Goal: Transaction & Acquisition: Purchase product/service

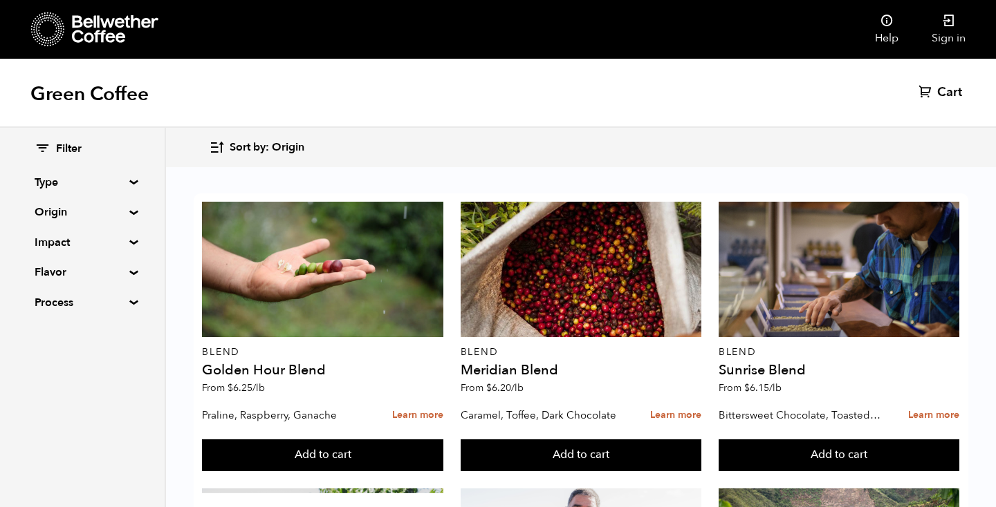
scroll to position [926, 0]
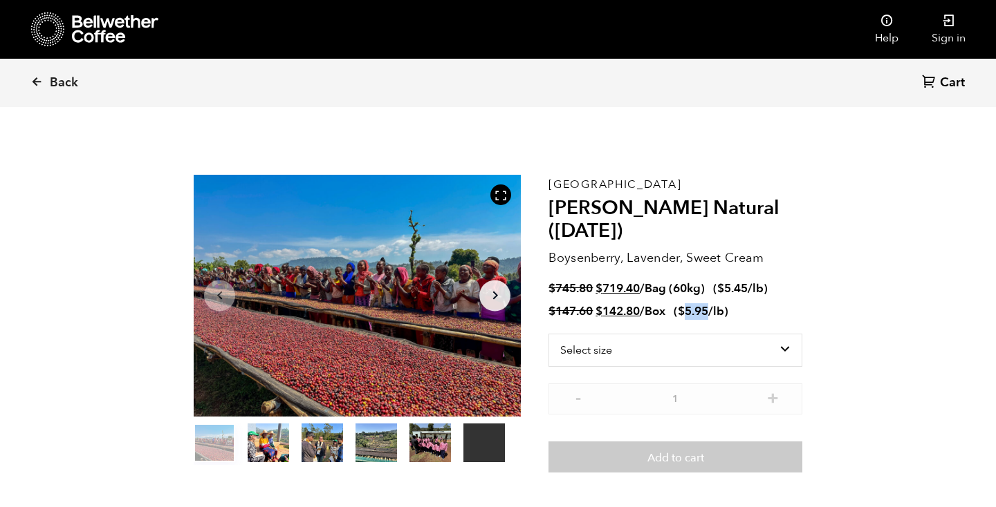
drag, startPoint x: 687, startPoint y: 313, endPoint x: 709, endPoint y: 316, distance: 23.0
click at [708, 316] on bdi "$ 5.95" at bounding box center [693, 312] width 30 height 16
drag, startPoint x: 671, startPoint y: 290, endPoint x: 749, endPoint y: 292, distance: 78.2
click at [749, 292] on span "$ 745.80 Original price was: $745.80. $ 719.40 Current price is: $719.40. / Bag…" at bounding box center [657, 288] width 219 height 15
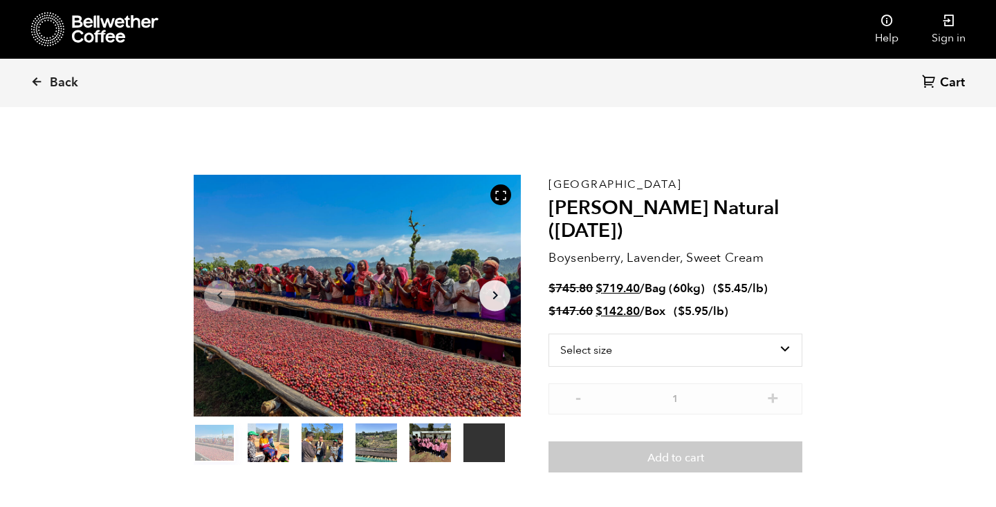
click at [746, 293] on bdi "$ 5.45" at bounding box center [732, 289] width 30 height 16
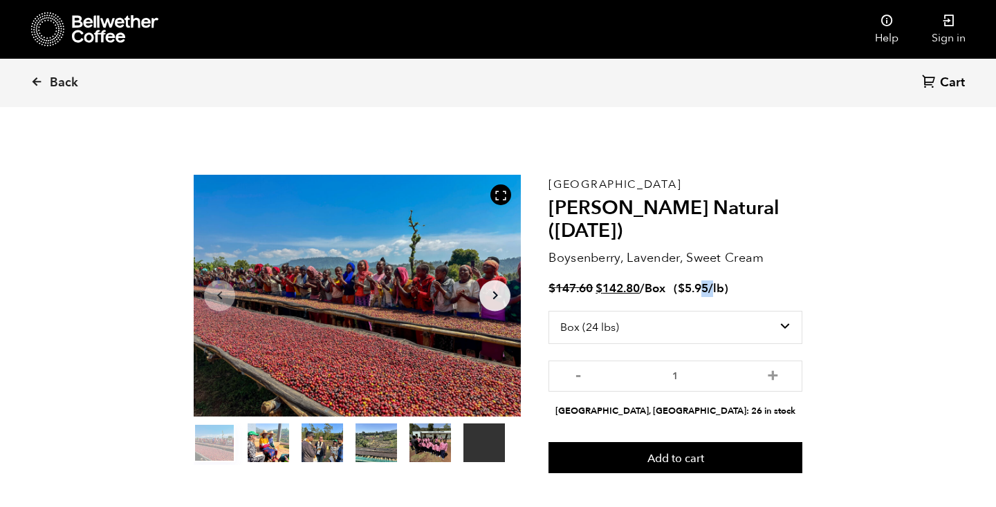
drag, startPoint x: 716, startPoint y: 288, endPoint x: 702, endPoint y: 288, distance: 13.8
click at [702, 288] on span "$ 5.95 /lb" at bounding box center [701, 289] width 46 height 16
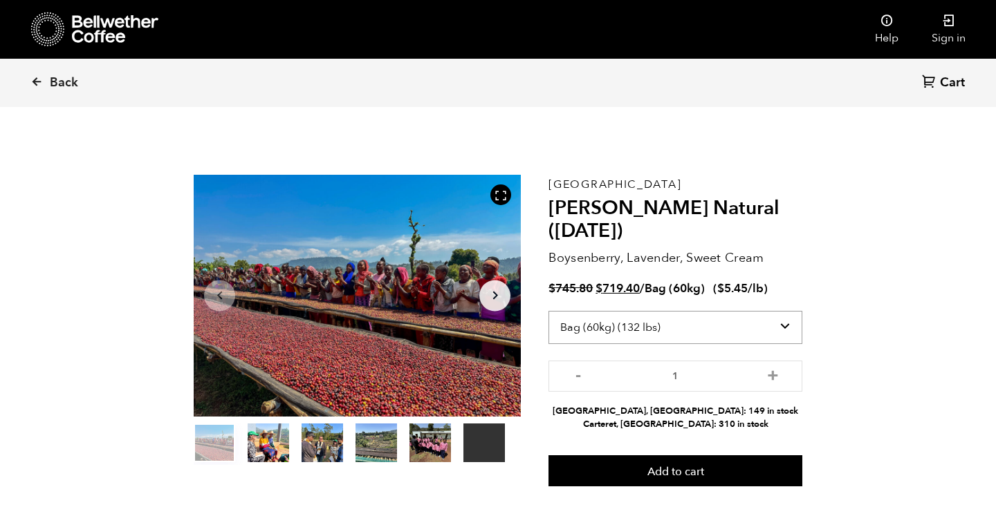
select select "box"
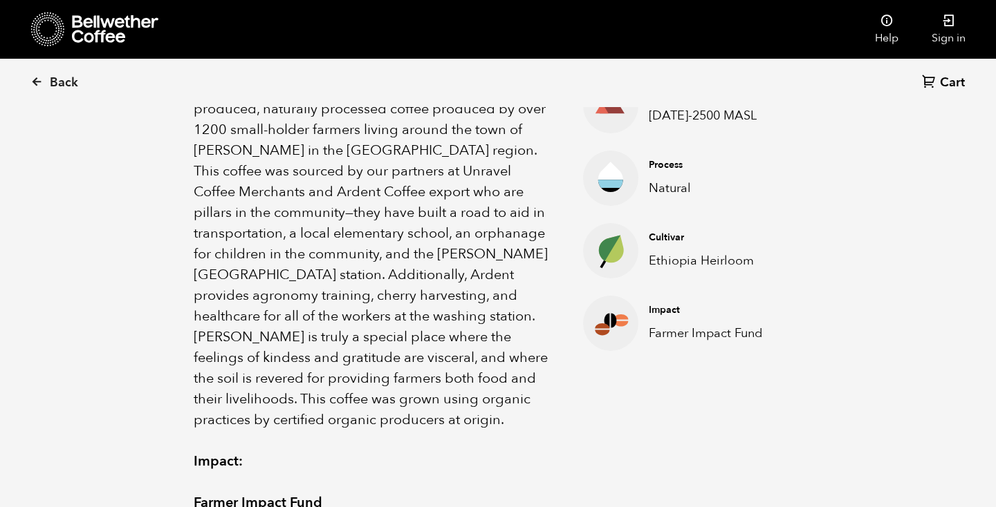
scroll to position [532, 0]
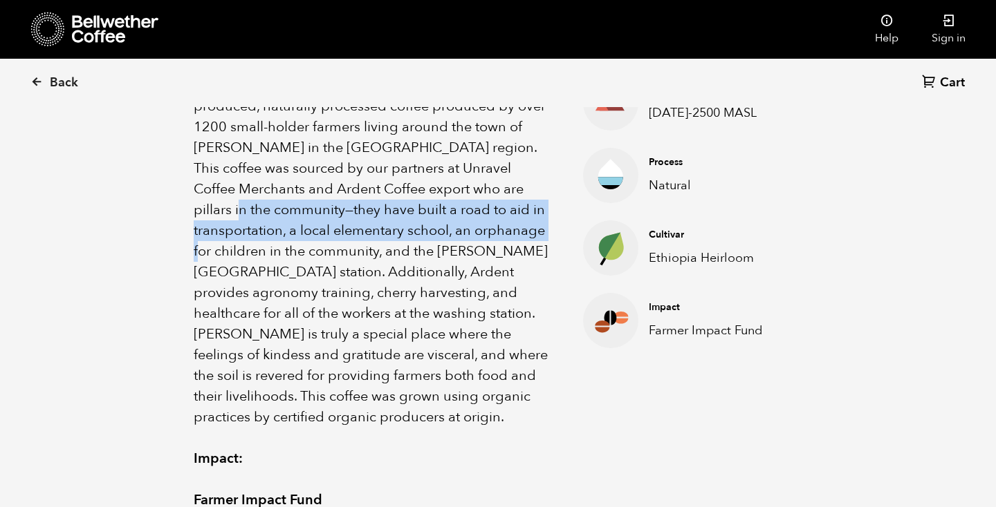
drag, startPoint x: 268, startPoint y: 207, endPoint x: 290, endPoint y: 261, distance: 58.9
click at [286, 255] on p "Ethiopia [PERSON_NAME] Natural is an organically produced, naturally processed …" at bounding box center [371, 251] width 355 height 353
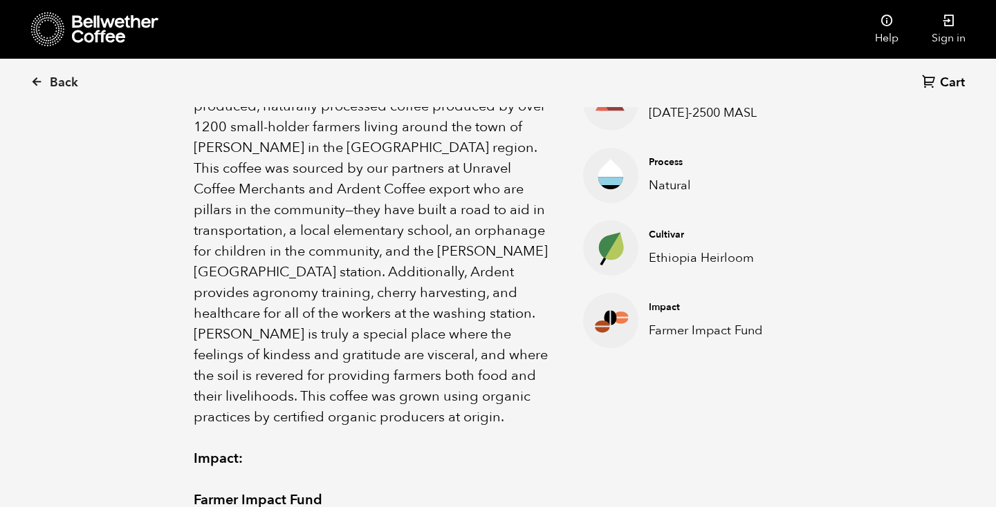
click at [290, 261] on p "Ethiopia [PERSON_NAME] Natural is an organically produced, naturally processed …" at bounding box center [371, 251] width 355 height 353
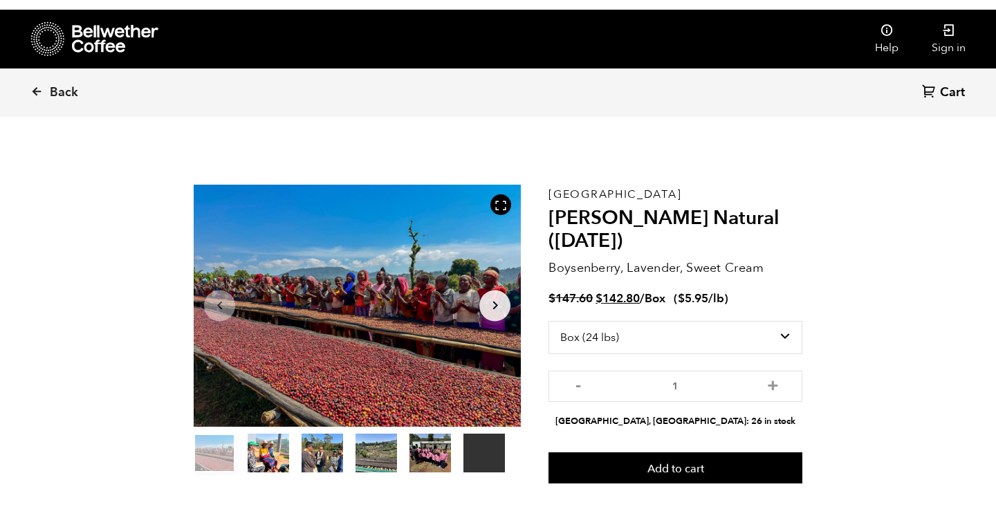
scroll to position [0, 0]
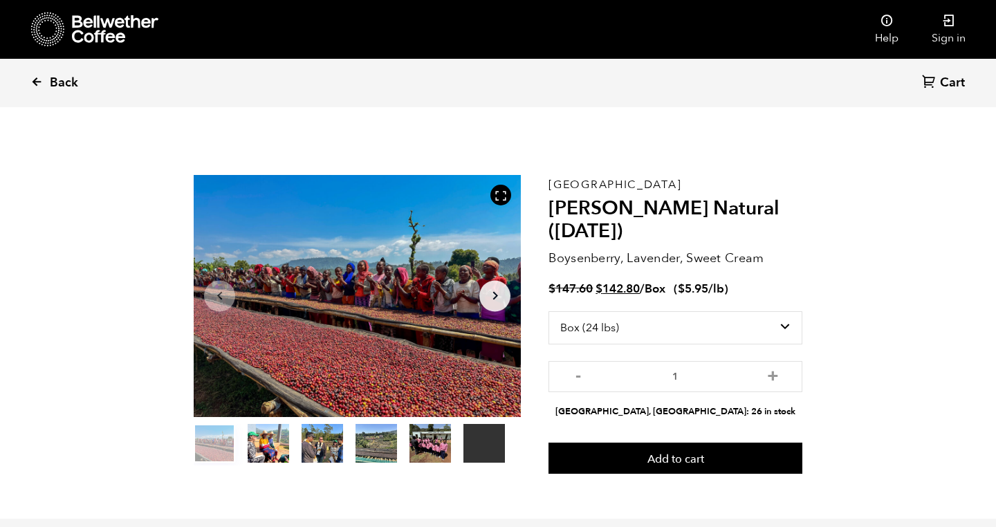
click at [57, 75] on span "Back" at bounding box center [64, 83] width 28 height 17
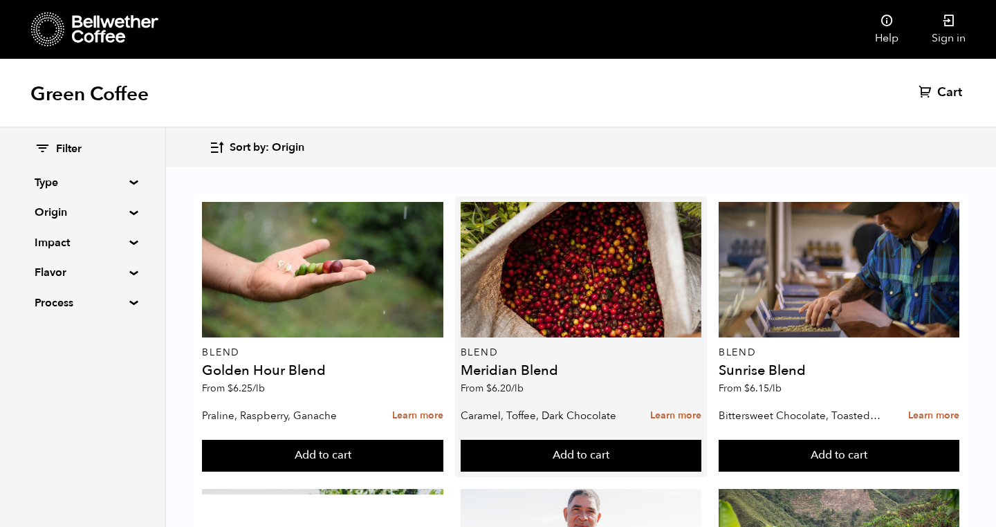
scroll to position [10, 0]
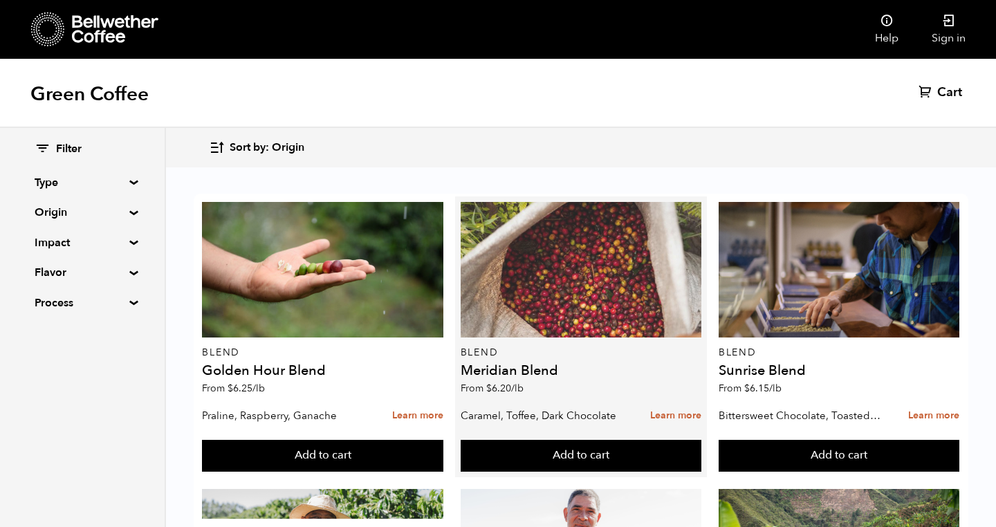
click at [527, 304] on div at bounding box center [580, 270] width 241 height 136
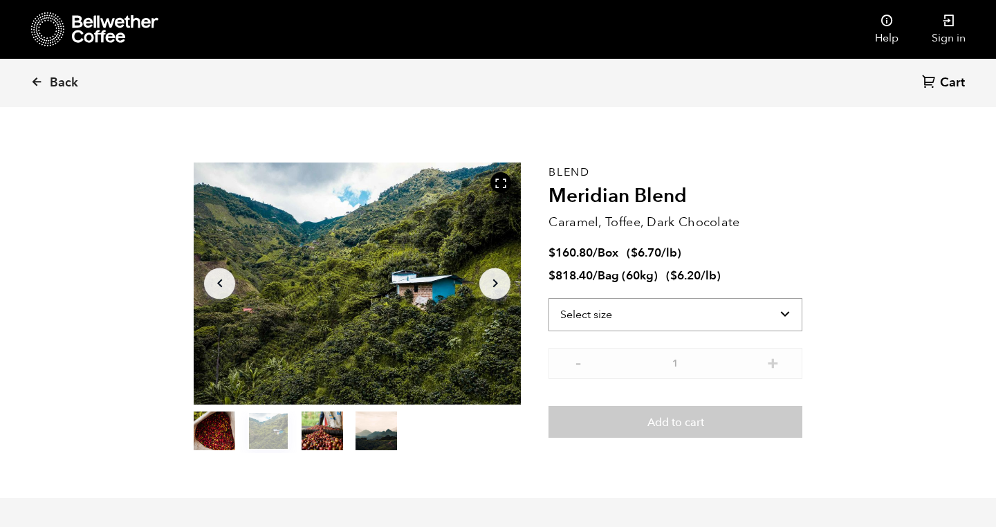
scroll to position [12, 0]
